Goal: Task Accomplishment & Management: Use online tool/utility

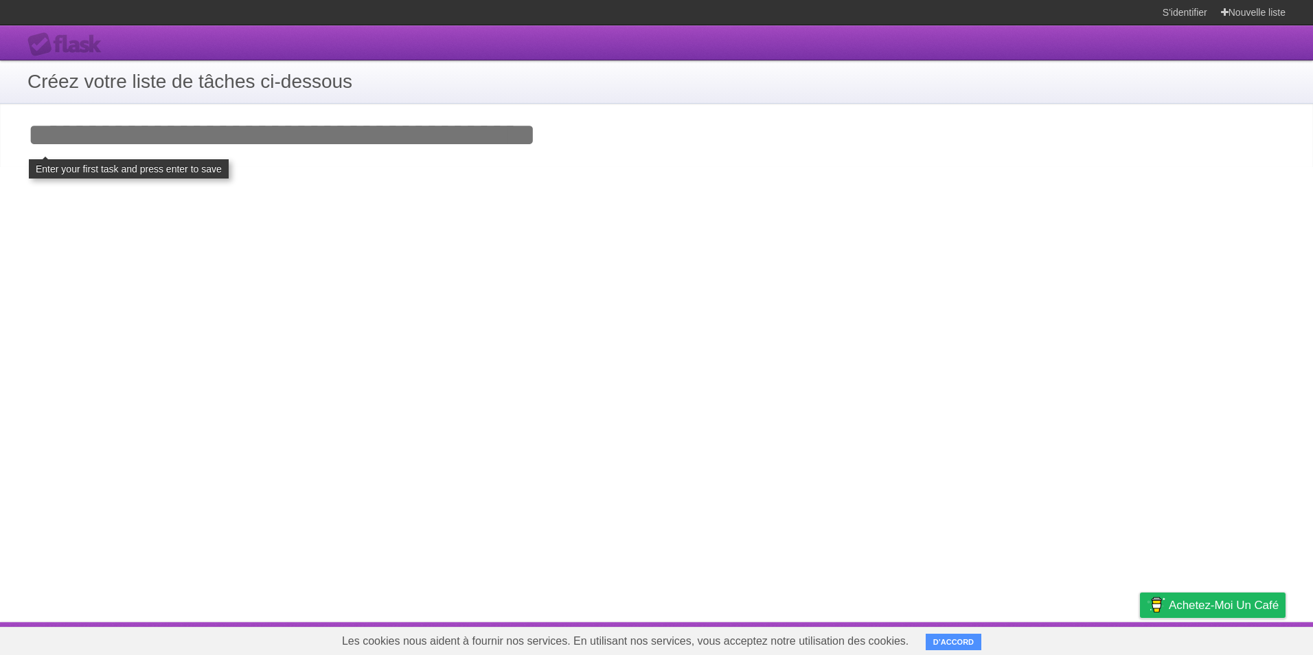
click at [363, 137] on input "Add your first task" at bounding box center [656, 135] width 1313 height 63
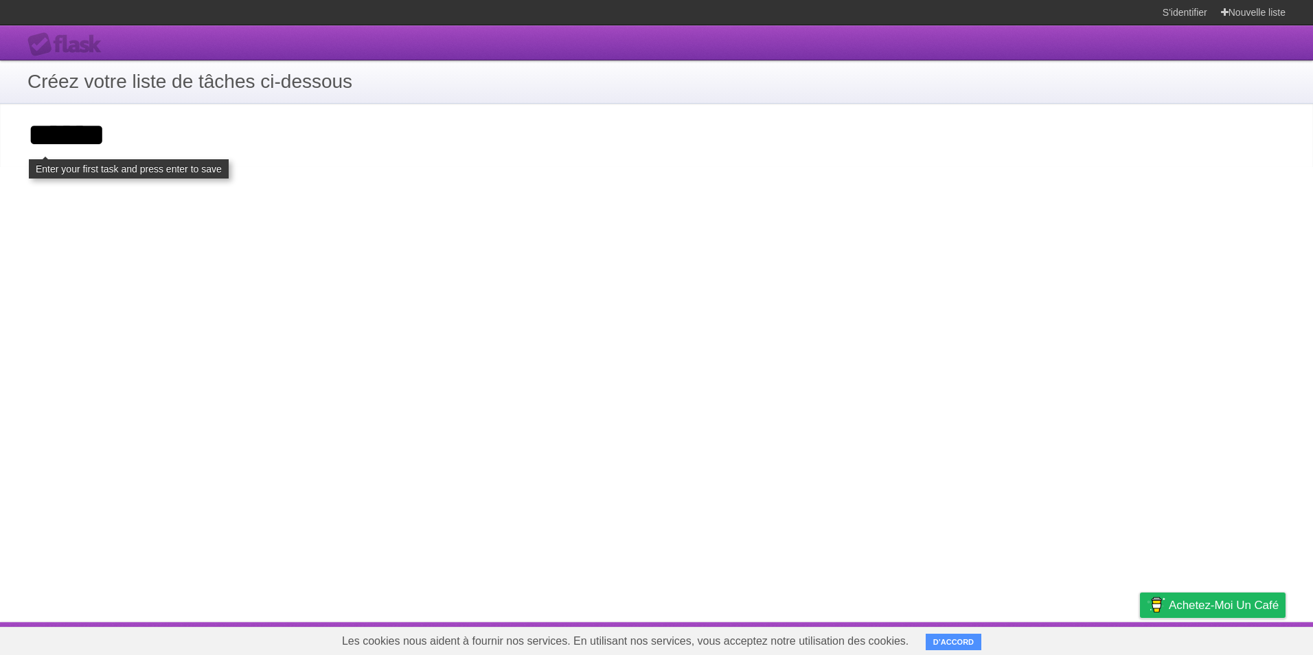
type input "******"
click input "**********" at bounding box center [0, 0] width 0 height 0
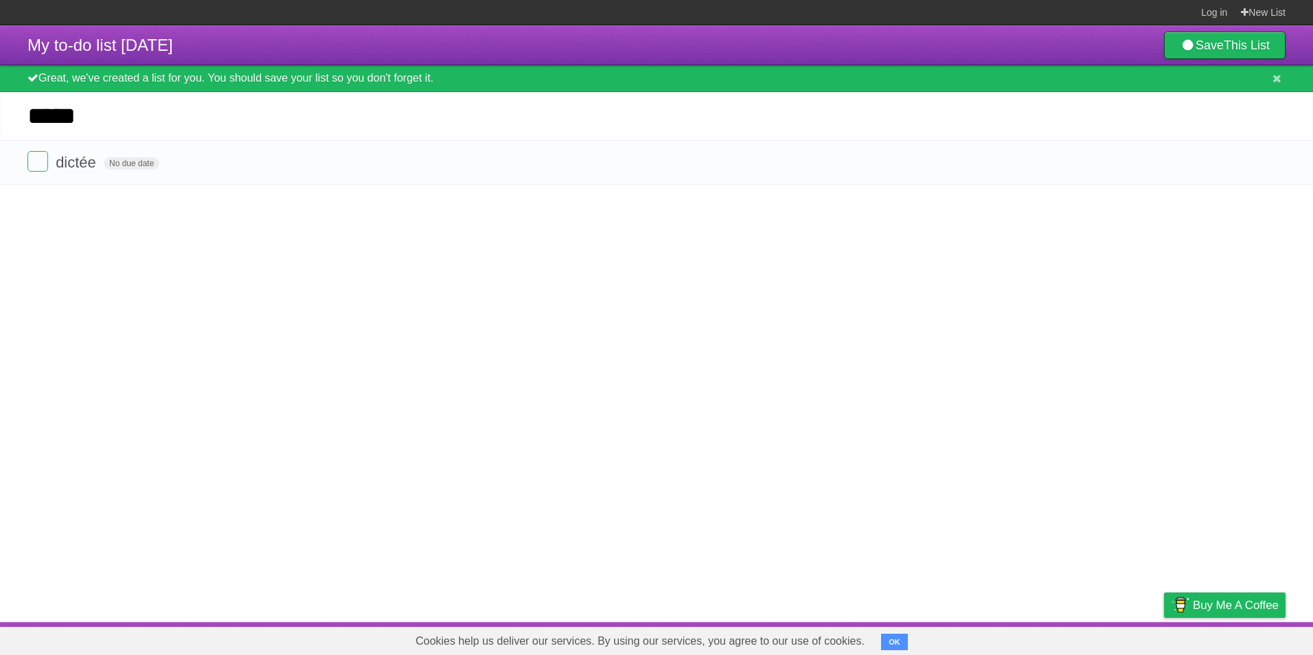
type input "*****"
drag, startPoint x: 69, startPoint y: 242, endPoint x: 638, endPoint y: 271, distance: 569.3
click at [638, 271] on article "My to-do list [DATE] Save This List Great, we've created a list for you. You sh…" at bounding box center [656, 323] width 1313 height 597
click at [1279, 76] on icon at bounding box center [1276, 79] width 9 height 12
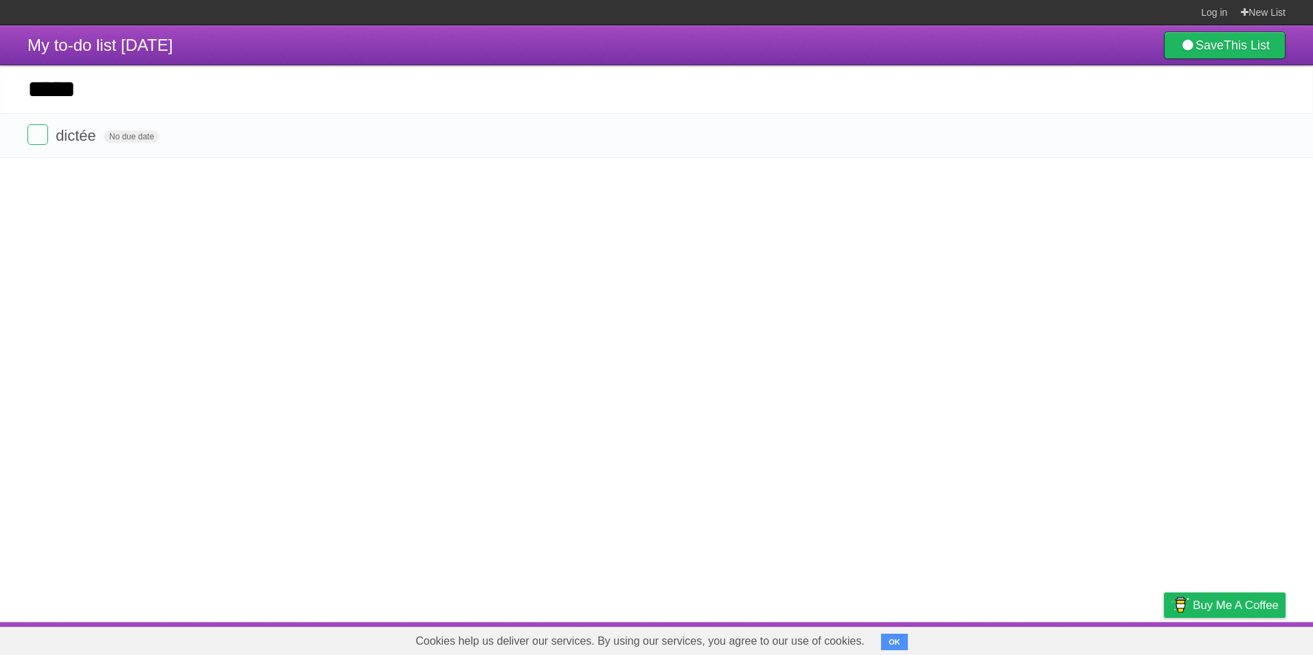
drag, startPoint x: 873, startPoint y: 262, endPoint x: 512, endPoint y: 240, distance: 361.1
click at [512, 245] on article "My to-do list [DATE] Save This List Great, we've created a list for you. You sh…" at bounding box center [656, 323] width 1313 height 597
click at [1204, 614] on span "Buy me a coffee" at bounding box center [1236, 605] width 86 height 24
click at [880, 640] on div "Cookies help us deliver our services. By using our services, you agree to our u…" at bounding box center [656, 641] width 1313 height 28
click at [886, 640] on button "OK" at bounding box center [894, 642] width 27 height 16
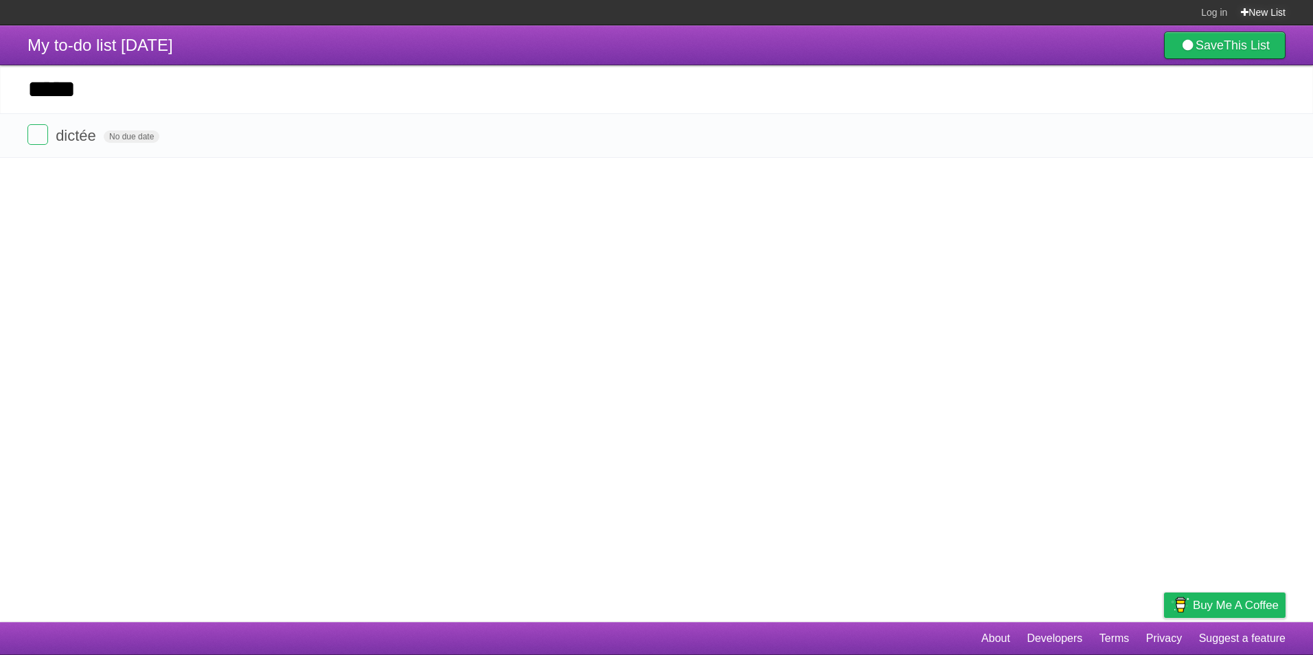
click at [1243, 6] on link "New List" at bounding box center [1263, 12] width 45 height 25
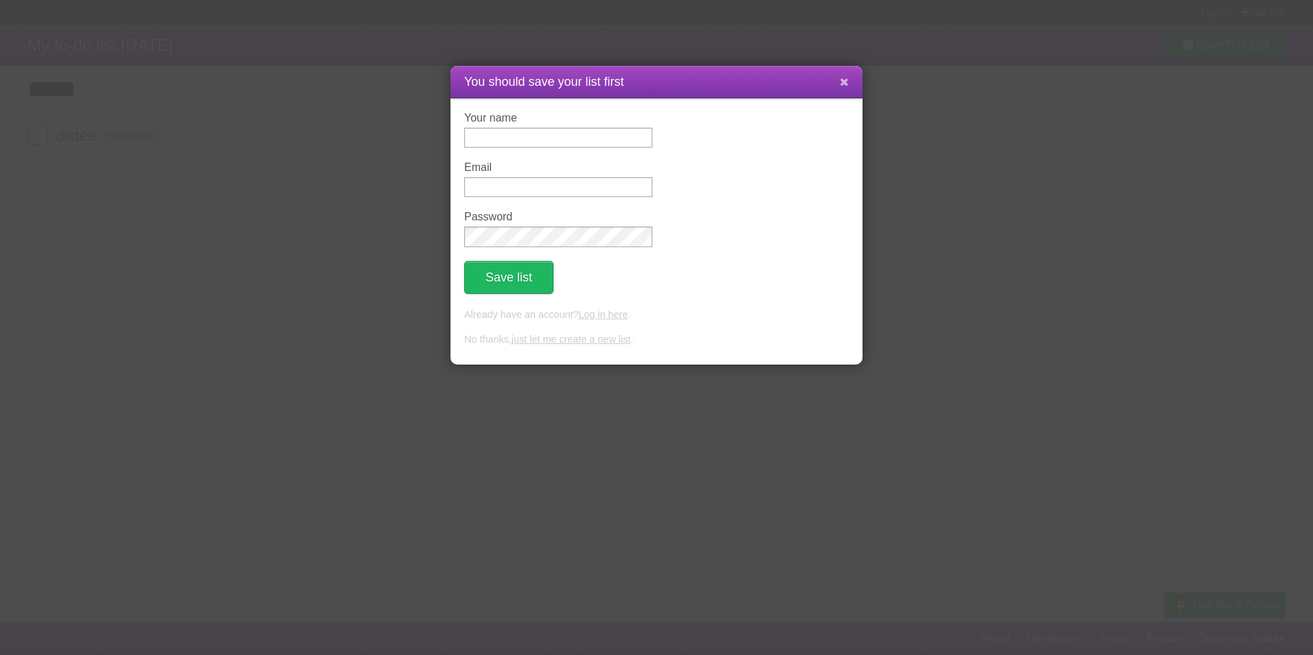
click at [844, 83] on icon at bounding box center [844, 82] width 9 height 12
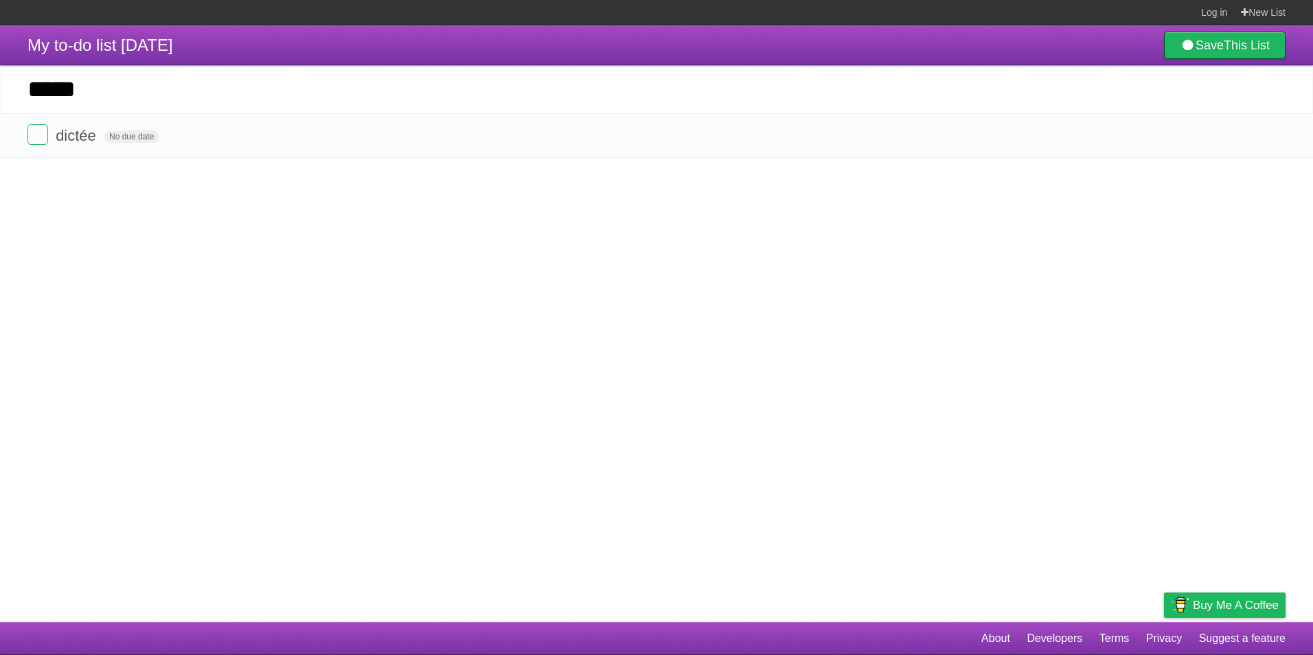
drag, startPoint x: 61, startPoint y: 90, endPoint x: 428, endPoint y: 260, distance: 404.6
click at [428, 260] on article "My to-do list [DATE] Save This List Great, we've created a list for you. You sh…" at bounding box center [656, 323] width 1313 height 597
drag, startPoint x: 430, startPoint y: 260, endPoint x: 932, endPoint y: 327, distance: 506.5
click at [932, 327] on article "My to-do list [DATE] Save This List Great, we've created a list for you. You sh…" at bounding box center [656, 323] width 1313 height 597
